Goal: Find specific page/section: Find specific page/section

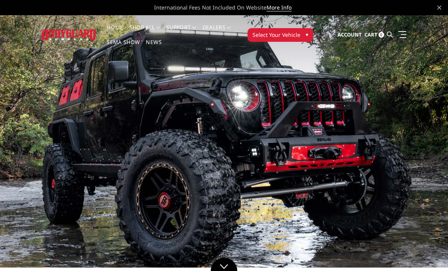
click at [306, 33] on span "▾" at bounding box center [307, 34] width 3 height 8
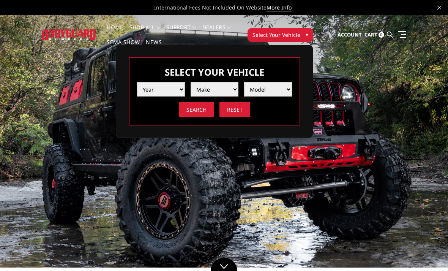
click at [172, 92] on select "Year [DATE] 2024 2023 2022 2021 2020 2019 2018 2017 2016 2015 2014 2013 2012 20…" at bounding box center [161, 89] width 48 height 14
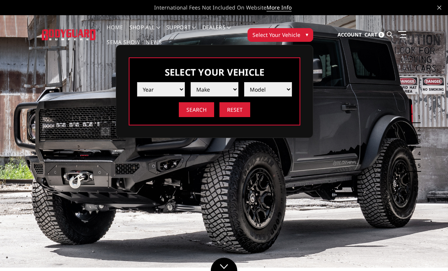
select select "yr_2025"
click at [227, 89] on select "Make Chevrolet Ford GMC Ram Toyota" at bounding box center [215, 89] width 48 height 14
select select "mk_ford"
click at [284, 92] on select "Model F150 F150 Raptor F250 / F350 F450 F550" at bounding box center [268, 89] width 48 height 14
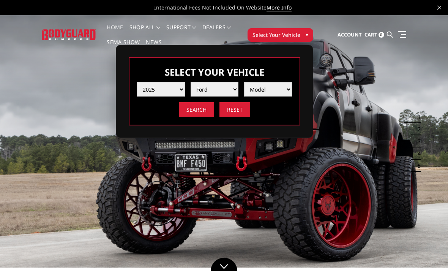
select select "md_f250-f350"
click at [199, 110] on input "Search" at bounding box center [196, 109] width 35 height 15
